Goal: Check status

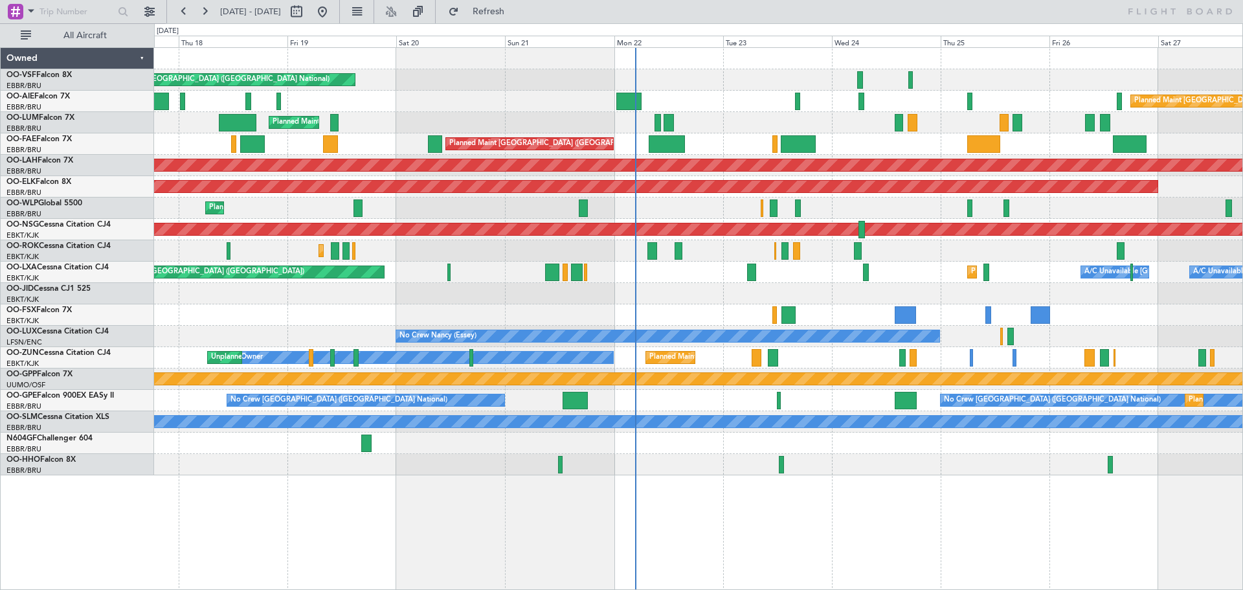
click at [724, 149] on div "Planned Maint [GEOGRAPHIC_DATA] ([GEOGRAPHIC_DATA] National) Owner [GEOGRAPHIC_…" at bounding box center [698, 143] width 1088 height 21
